Goal: Find specific page/section: Find specific page/section

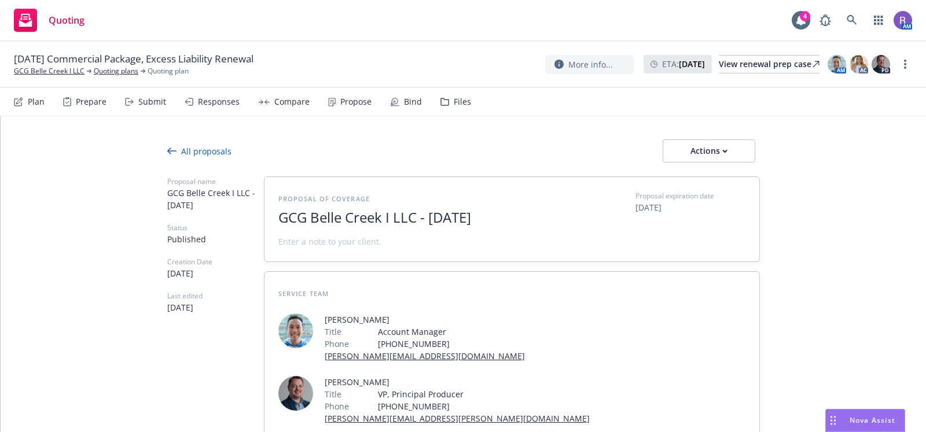
type textarea "x"
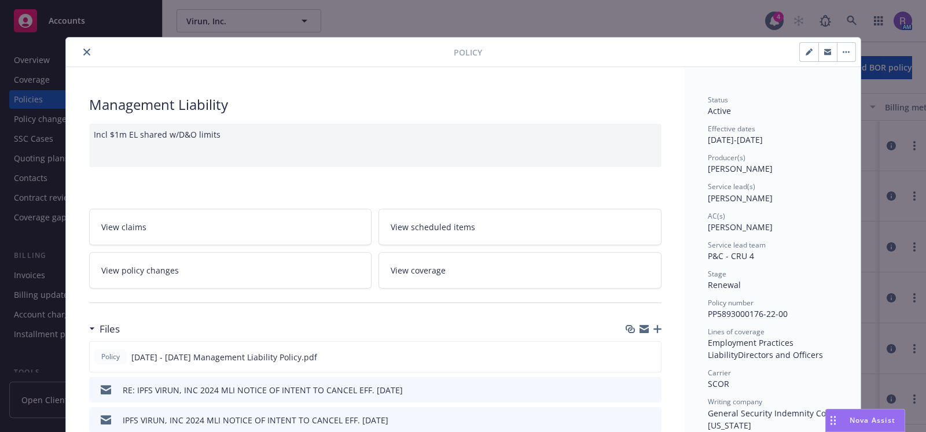
click at [83, 53] on icon "close" at bounding box center [86, 52] width 7 height 7
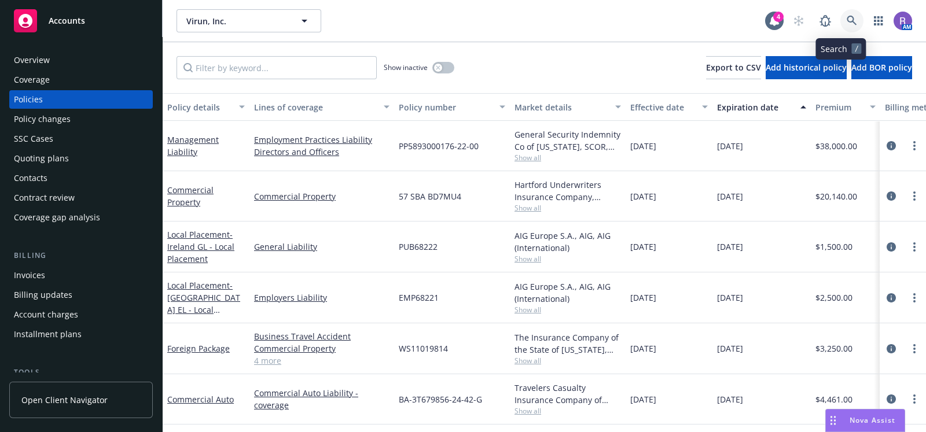
click at [840, 26] on link at bounding box center [851, 20] width 23 height 23
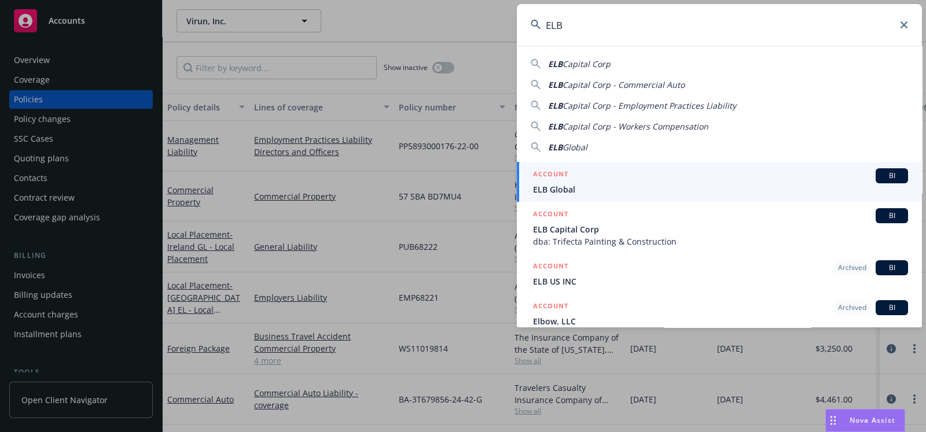
type input "ELB"
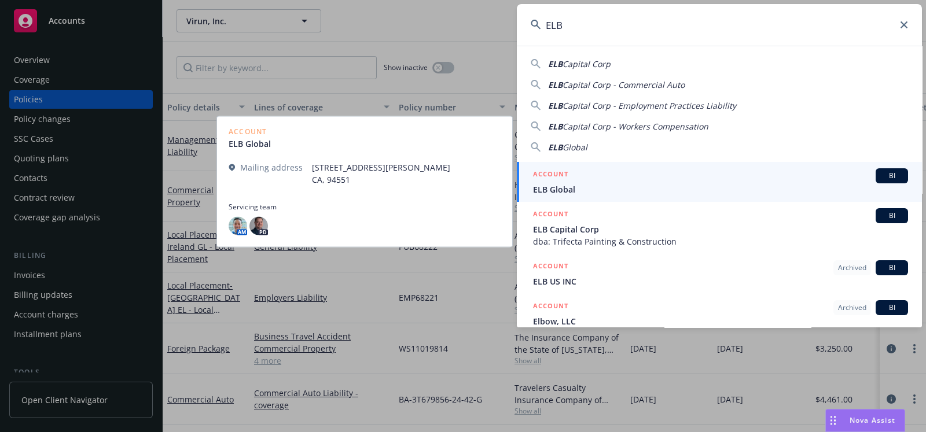
click at [617, 188] on span "ELB Global" at bounding box center [720, 189] width 375 height 12
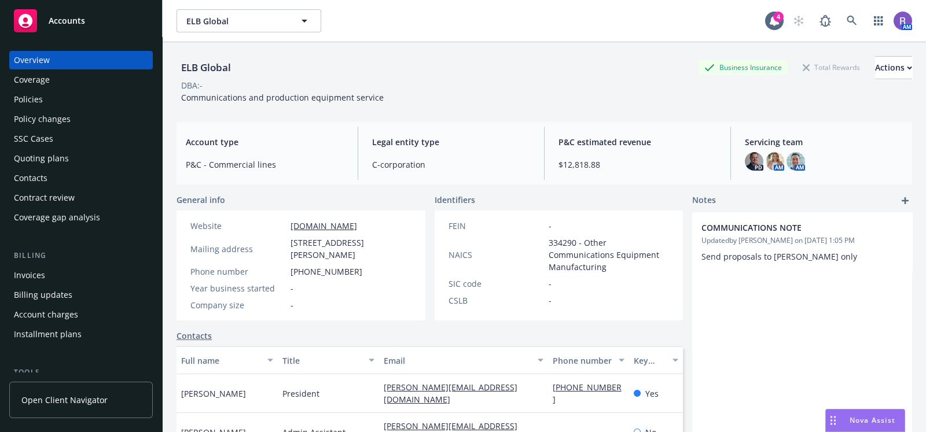
click at [34, 105] on div "Policies" at bounding box center [28, 99] width 29 height 19
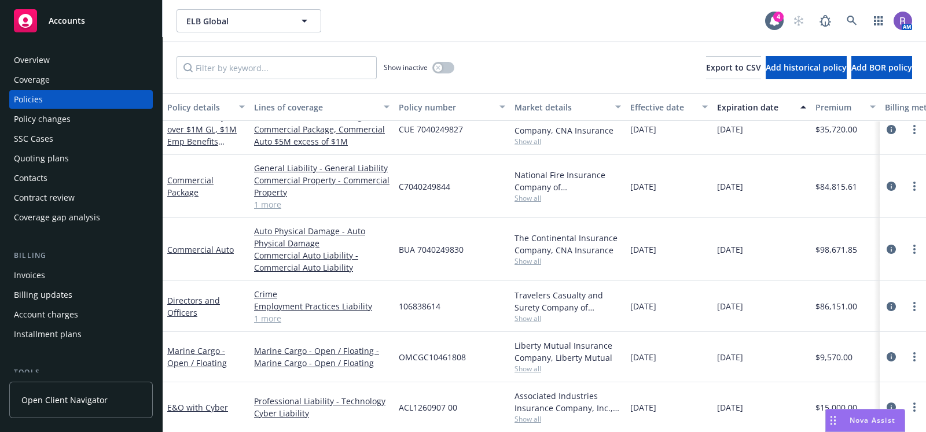
click at [32, 156] on div "Quoting plans" at bounding box center [41, 158] width 55 height 19
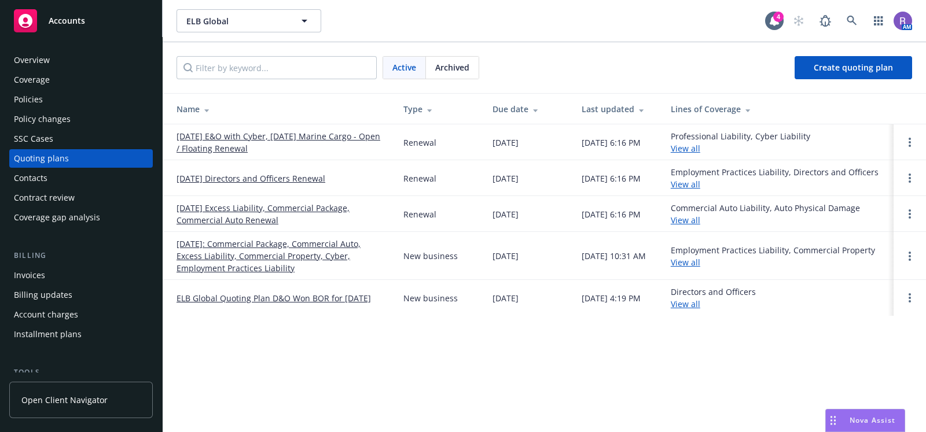
click at [532, 365] on div "ELB Global ELB Global 4 AM Active Archived Create quoting plan Name Type Due da…" at bounding box center [544, 216] width 763 height 432
